Goal: Complete application form

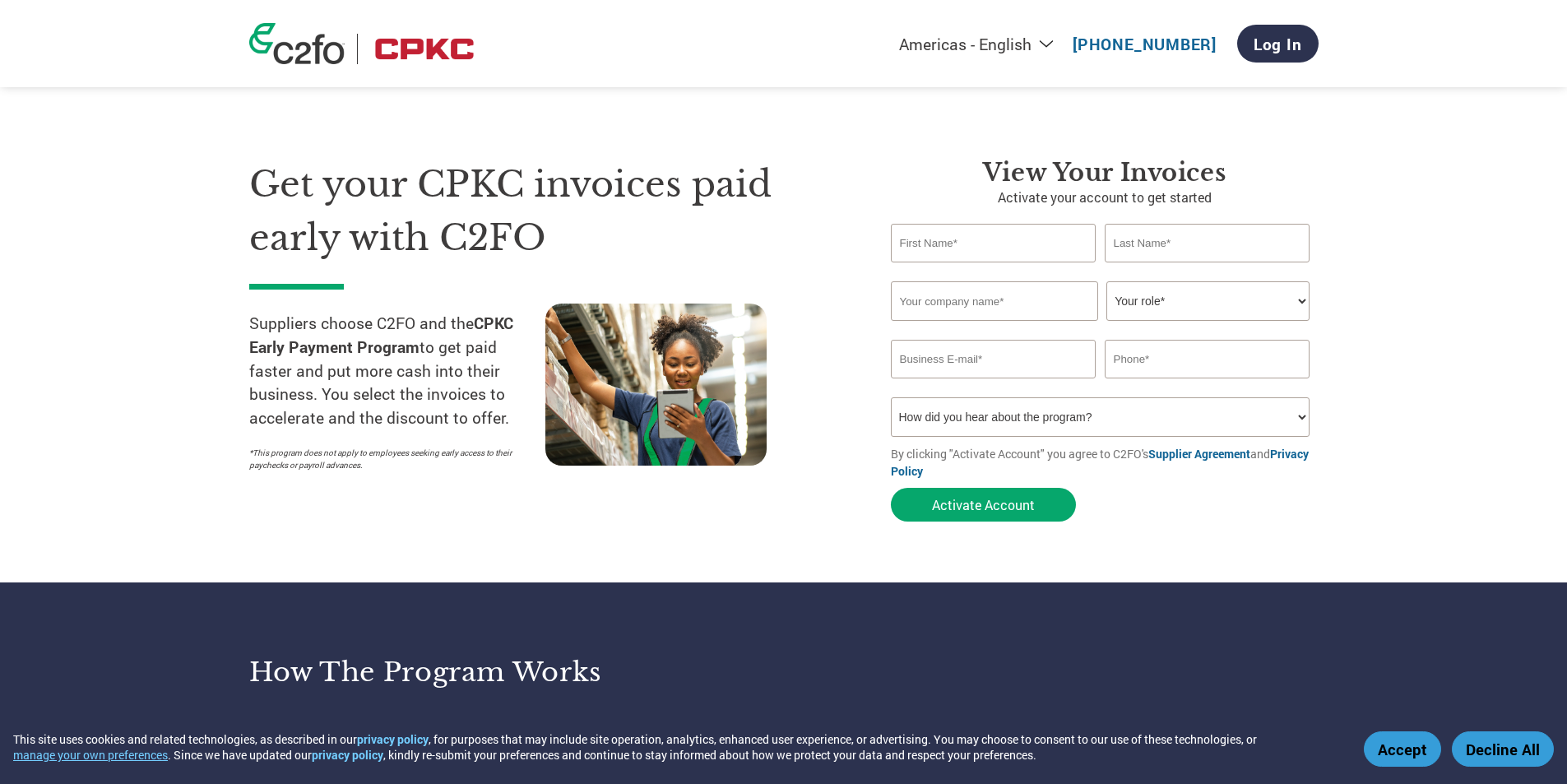
click at [1239, 297] on select "Your role* CFO Controller Credit Manager Finance Director Treasurer CEO Preside…" at bounding box center [1209, 301] width 203 height 40
click at [1411, 391] on section "Get your CPKC invoices paid early with C2FO Suppliers choose C2FO and the CPKC …" at bounding box center [784, 323] width 1567 height 516
click at [954, 242] on input "text" at bounding box center [994, 242] width 205 height 39
type input "[PERSON_NAME]"
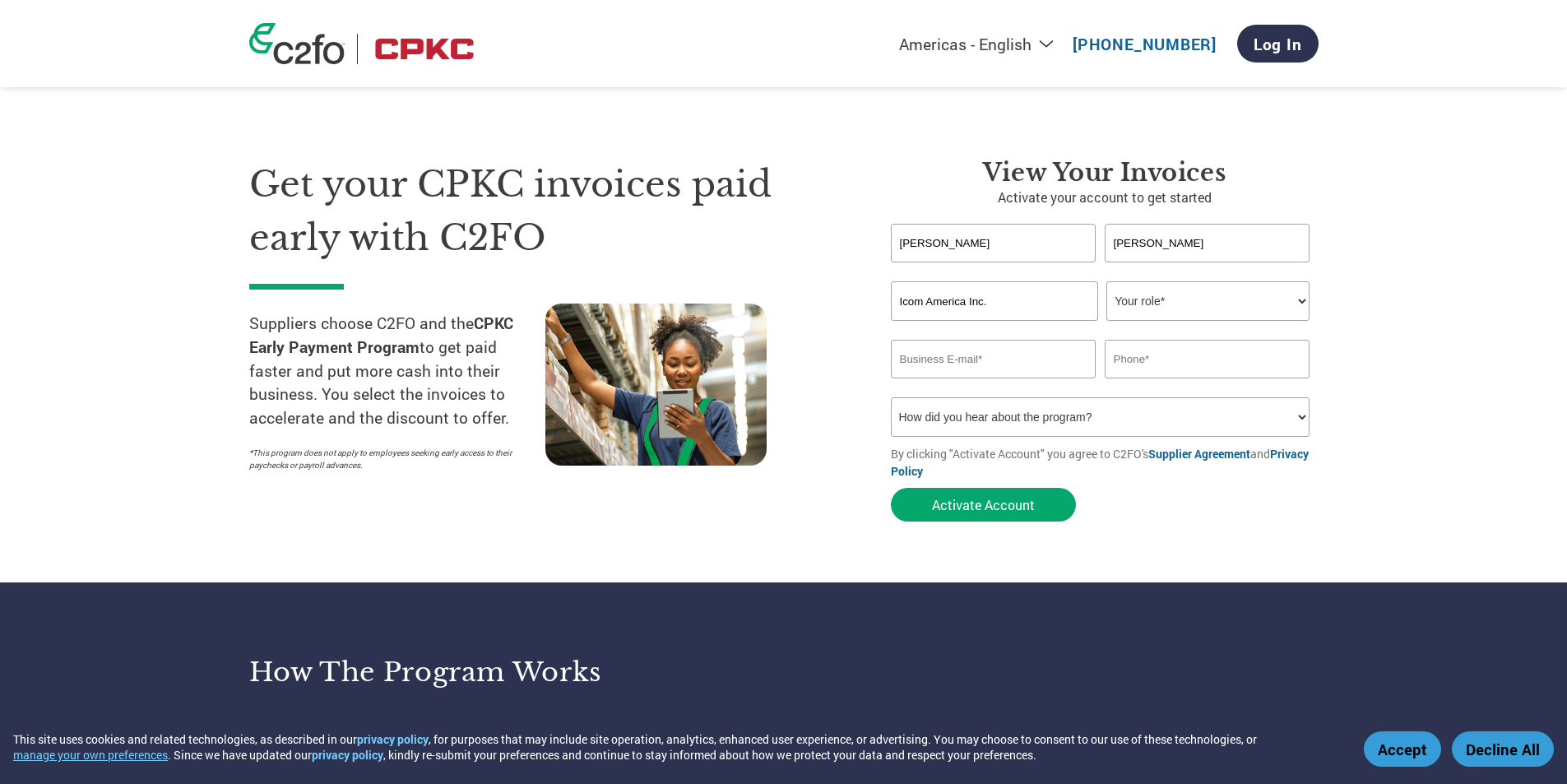
type input "Icom America Inc."
click at [1148, 299] on select "Your role* CFO Controller Credit Manager Finance Director Treasurer CEO Preside…" at bounding box center [1209, 301] width 203 height 40
select select "ACCOUNTS_RECEIVABLE"
click at [1107, 281] on select "Your role* CFO Controller Credit Manager Finance Director Treasurer CEO Preside…" at bounding box center [1209, 301] width 203 height 40
click at [995, 362] on input "email" at bounding box center [994, 358] width 205 height 39
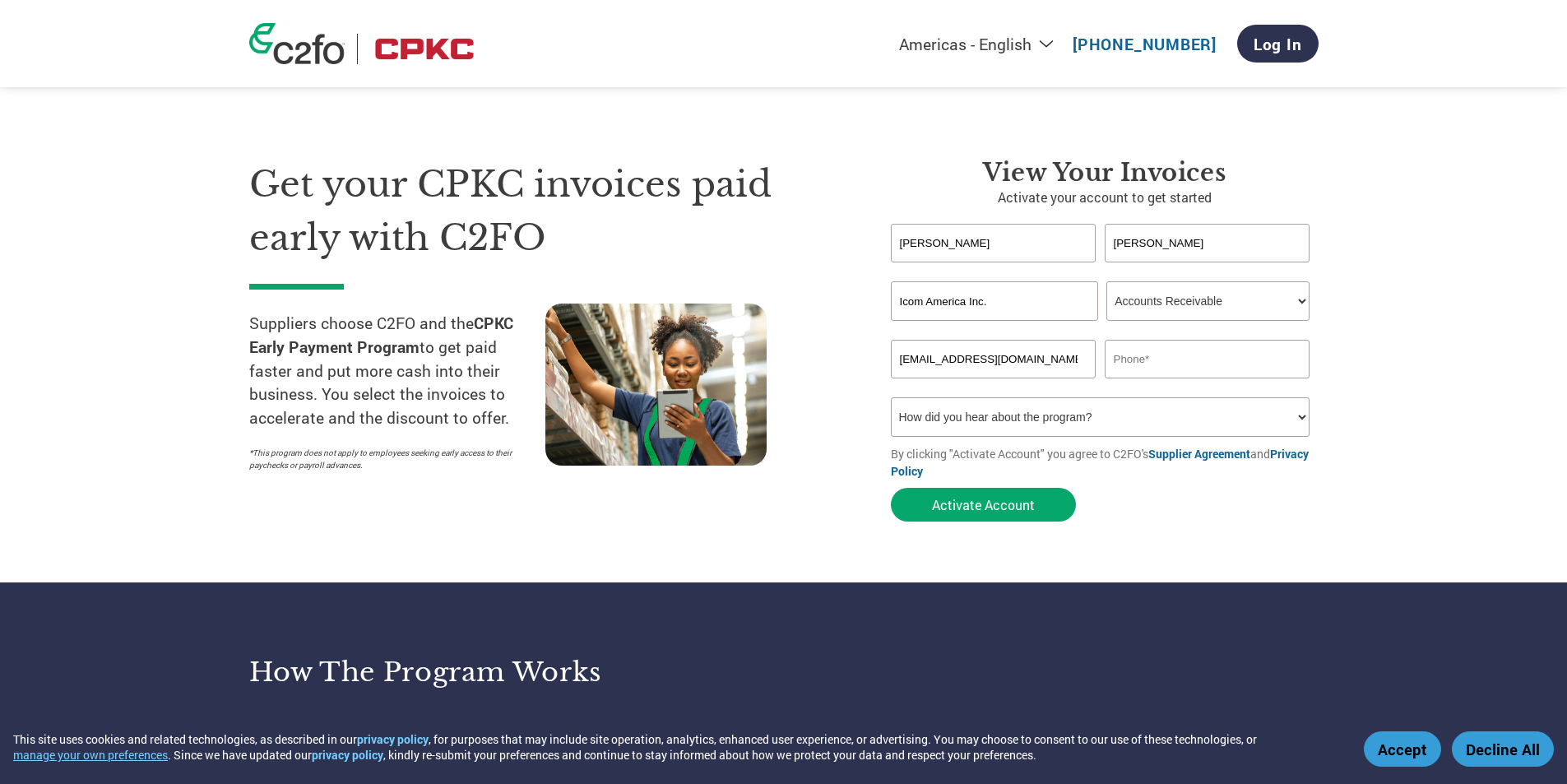
type input "[EMAIL_ADDRESS][DOMAIN_NAME]"
type input "[PHONE_NUMBER]"
click at [1004, 418] on select "How did you hear about the program? Received a letter Email Social Media Online…" at bounding box center [1100, 417] width 419 height 40
select select "Received a Letter"
click at [891, 397] on select "How did you hear about the program? Received a letter Email Social Media Online…" at bounding box center [1100, 417] width 419 height 40
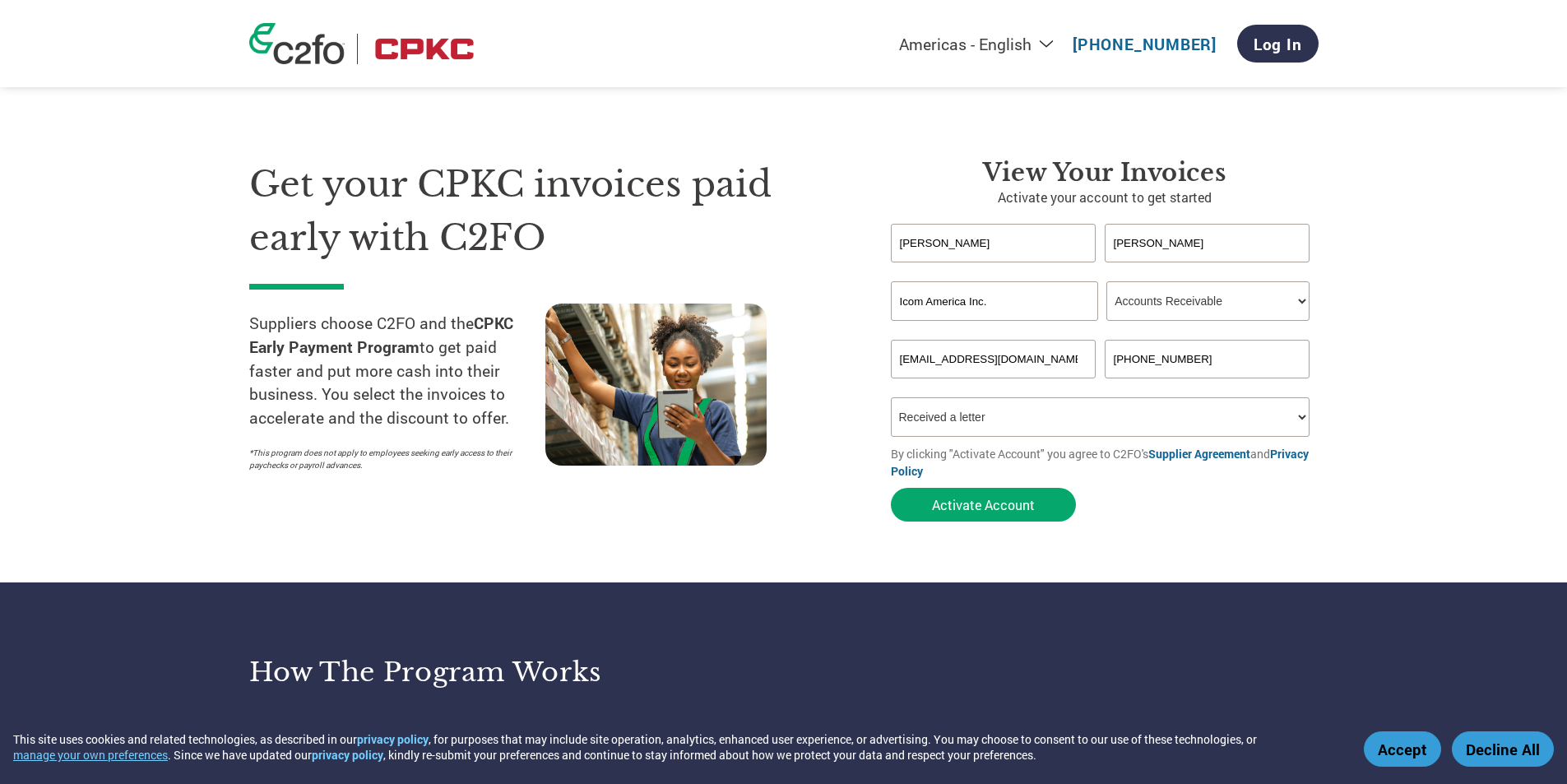
click at [1135, 504] on form "[PERSON_NAME] Invalid first name or first name is too long Invalid last name or…" at bounding box center [1105, 376] width 428 height 306
click at [1370, 392] on section "Get your CPKC invoices paid early with C2FO Suppliers choose C2FO and the CPKC …" at bounding box center [784, 323] width 1567 height 516
click at [1027, 508] on button "Activate Account" at bounding box center [983, 504] width 185 height 33
